Goal: Find specific page/section: Find specific page/section

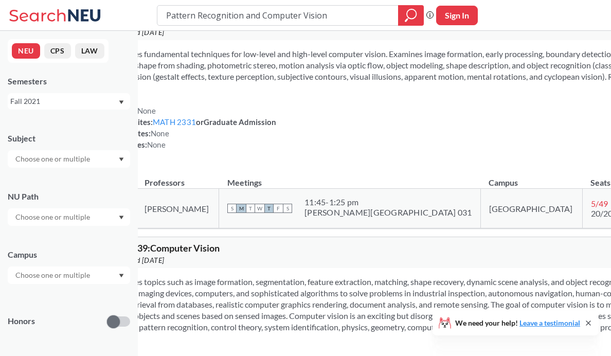
scroll to position [37, 27]
click at [138, 114] on div "Introduces fundamental techniques for low-level and high-level computer vision.…" at bounding box center [416, 102] width 641 height 127
click at [134, 114] on div "NEU CPS LAW Semesters Fall 2021 Subject NU Path Campus Honors Class Type Lectur…" at bounding box center [69, 193] width 138 height 325
click at [121, 94] on div "Fall 2021" at bounding box center [69, 101] width 122 height 16
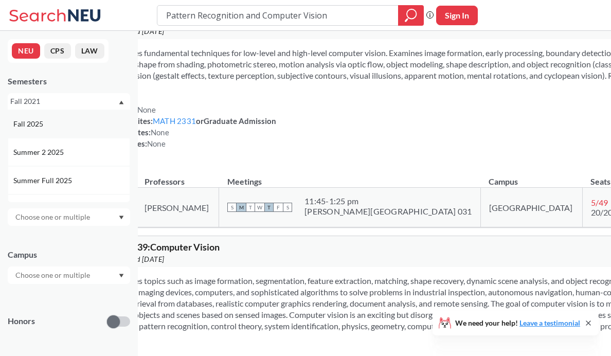
click at [87, 125] on div "Fall 2025" at bounding box center [71, 123] width 116 height 11
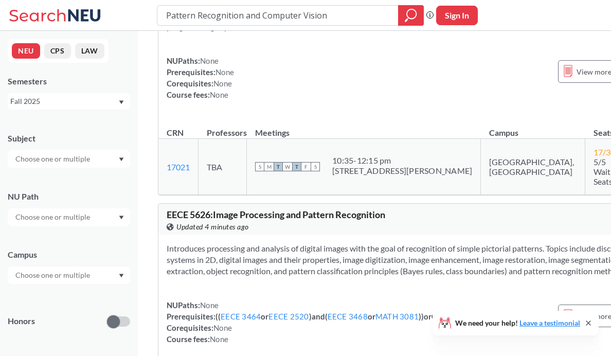
scroll to position [580, 2]
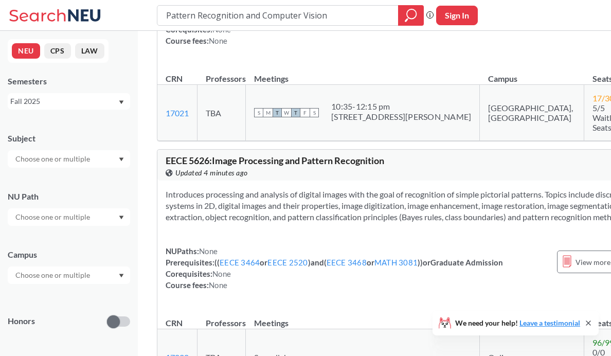
click at [79, 24] on icon at bounding box center [57, 15] width 96 height 21
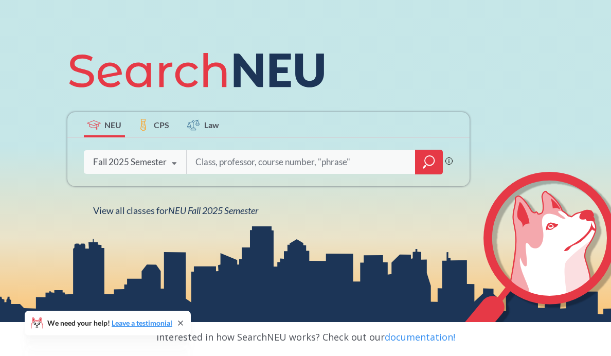
scroll to position [97, 0]
type input "c"
type input "computer"
type input "c"
type input "6220"
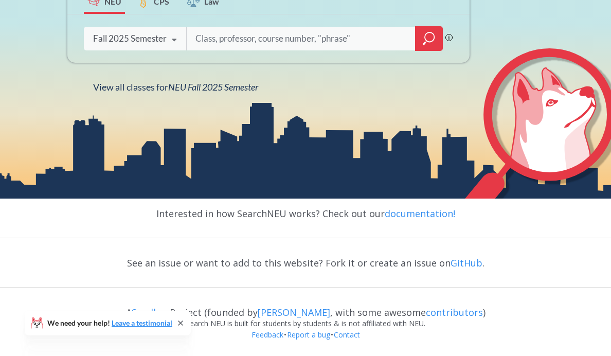
scroll to position [220, 0]
click at [182, 325] on icon at bounding box center [181, 323] width 8 height 8
click at [298, 316] on link "[PERSON_NAME]" at bounding box center [294, 312] width 73 height 12
